Goal: Task Accomplishment & Management: Manage account settings

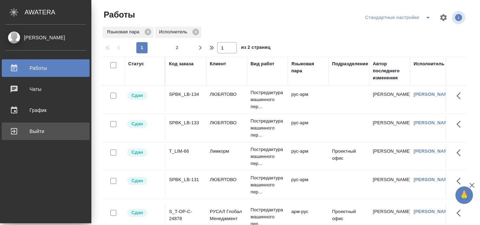
click at [11, 128] on div "Выйти" at bounding box center [45, 131] width 81 height 11
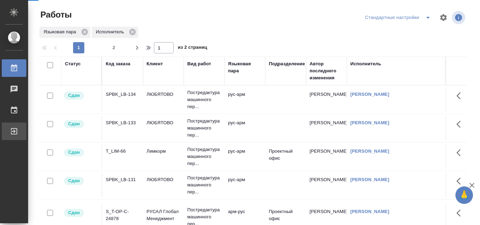
click at [14, 132] on div "Выйти" at bounding box center [5, 131] width 18 height 11
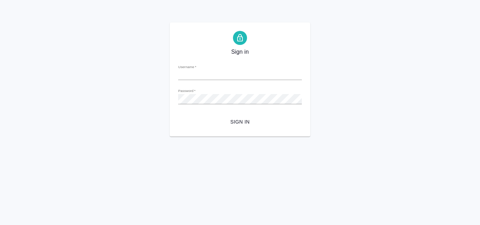
type input "[PERSON_NAME][EMAIL_ADDRESS][DOMAIN_NAME]"
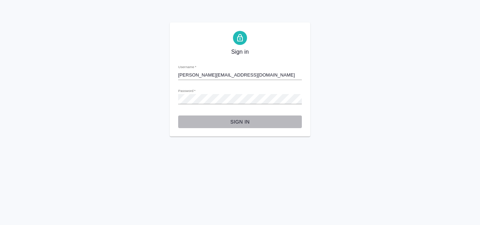
click at [196, 118] on span "Sign in" at bounding box center [240, 122] width 112 height 9
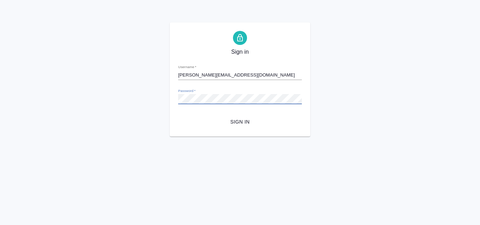
click at [248, 123] on span "Sign in" at bounding box center [240, 122] width 112 height 9
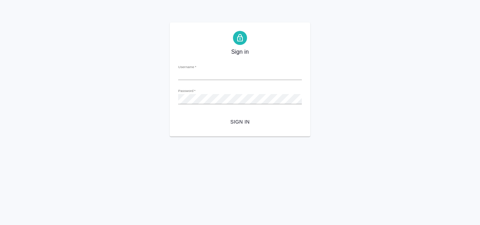
type input "[PERSON_NAME][EMAIL_ADDRESS][DOMAIN_NAME]"
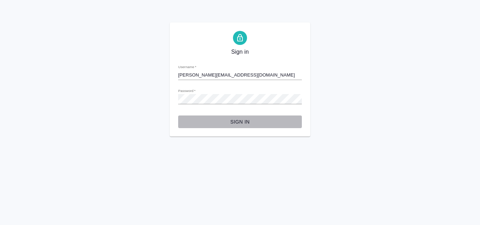
click at [242, 123] on span "Sign in" at bounding box center [240, 122] width 112 height 9
click at [242, 121] on span "Sign in" at bounding box center [240, 122] width 112 height 9
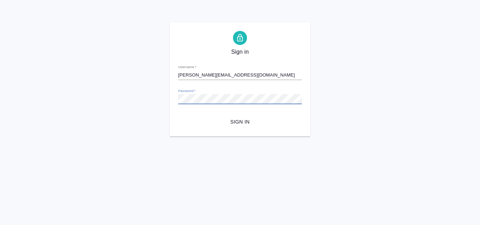
click at [178, 116] on button "Sign in" at bounding box center [240, 122] width 124 height 13
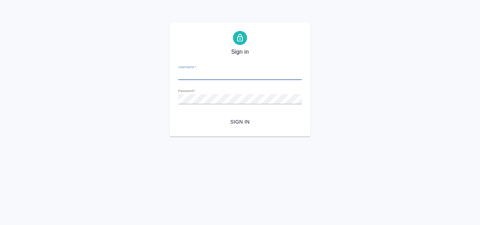
type input "[PERSON_NAME][EMAIL_ADDRESS][DOMAIN_NAME]"
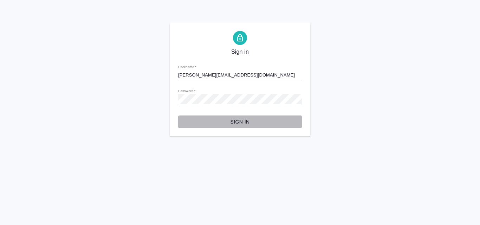
click at [242, 121] on span "Sign in" at bounding box center [240, 122] width 112 height 9
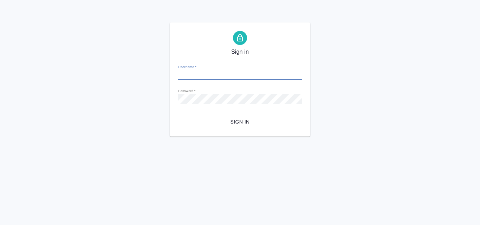
type input "[PERSON_NAME][EMAIL_ADDRESS][DOMAIN_NAME]"
click at [230, 93] on div "Password   *" at bounding box center [240, 96] width 124 height 15
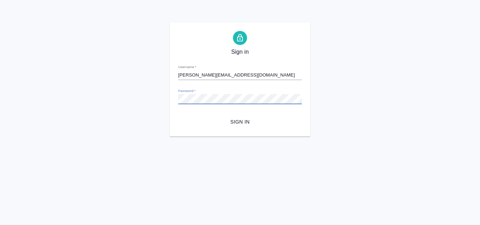
click at [178, 116] on button "Sign in" at bounding box center [240, 122] width 124 height 13
click at [139, 99] on div "Sign in Username   * g.harutyunyan@awatera.com Password   * urlPath   * / Sign …" at bounding box center [240, 79] width 480 height 114
click at [178, 116] on button "Sign in" at bounding box center [240, 122] width 124 height 13
click at [244, 118] on span "Sign in" at bounding box center [240, 122] width 112 height 9
click at [272, 75] on input "[EMAIL_ADDRESS][DOMAIN_NAME]" at bounding box center [240, 75] width 124 height 10
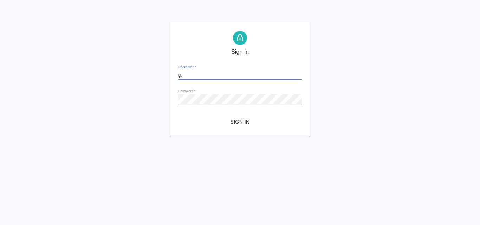
type input "g"
type input "[PERSON_NAME][EMAIL_ADDRESS][DOMAIN_NAME]"
click at [247, 122] on span "Sign in" at bounding box center [240, 122] width 112 height 9
